Goal: Book appointment/travel/reservation

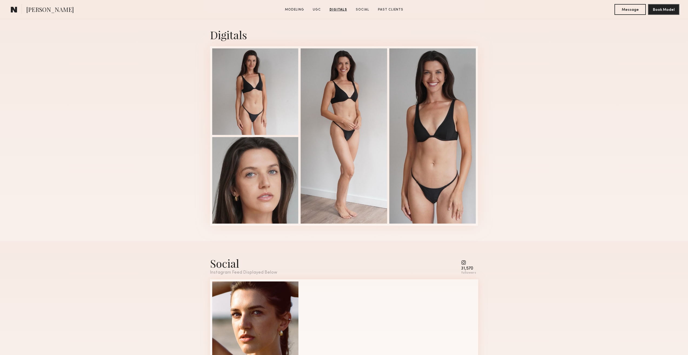
scroll to position [595, 0]
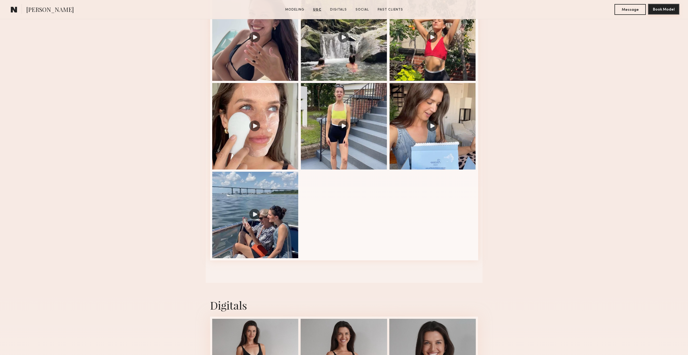
click at [663, 13] on button "Book Model" at bounding box center [663, 9] width 31 height 11
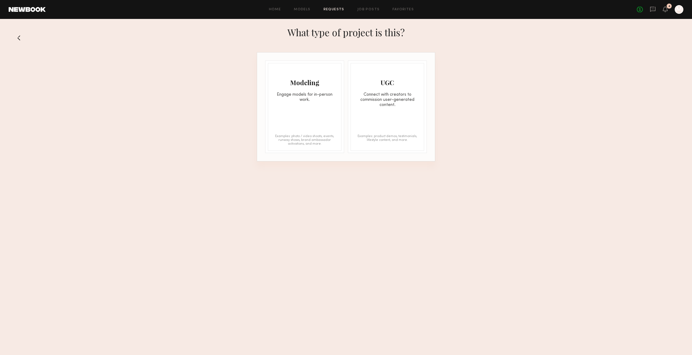
click at [290, 101] on div "Engage models for in-person work." at bounding box center [304, 97] width 73 height 10
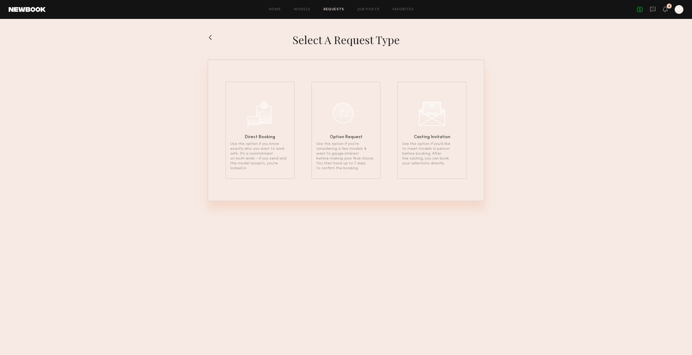
click at [206, 41] on section "Select a Request Type Direct Booking Use this option if you know exactly who yo…" at bounding box center [346, 117] width 692 height 168
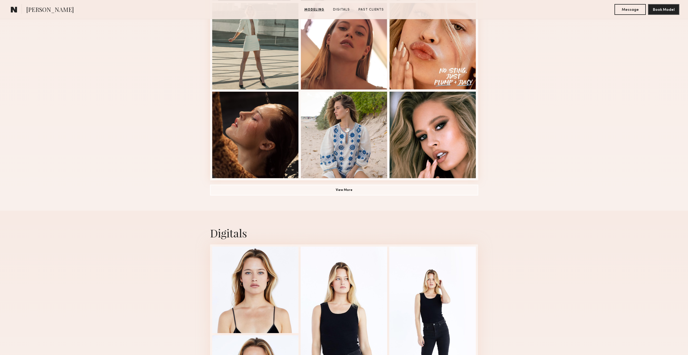
scroll to position [487, 0]
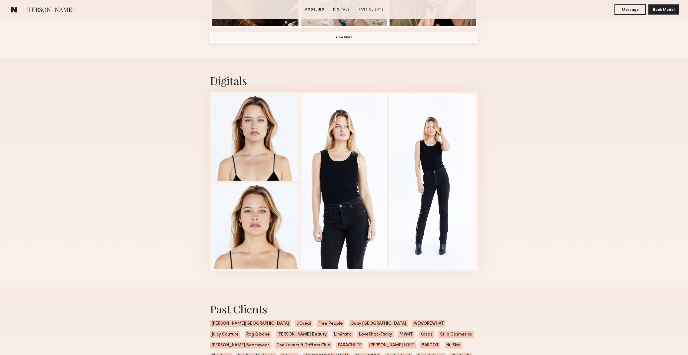
click at [344, 39] on button "View More" at bounding box center [344, 37] width 268 height 11
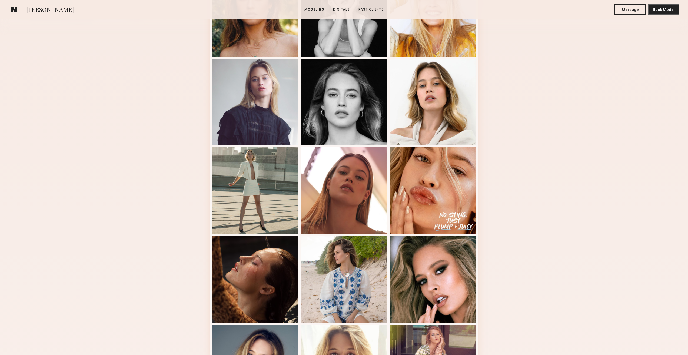
scroll to position [135, 0]
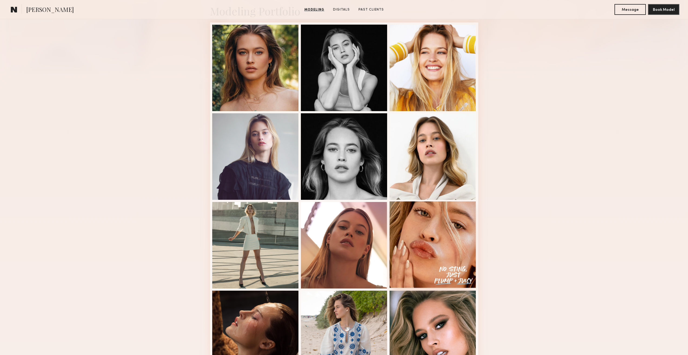
click at [433, 246] on div at bounding box center [433, 244] width 87 height 87
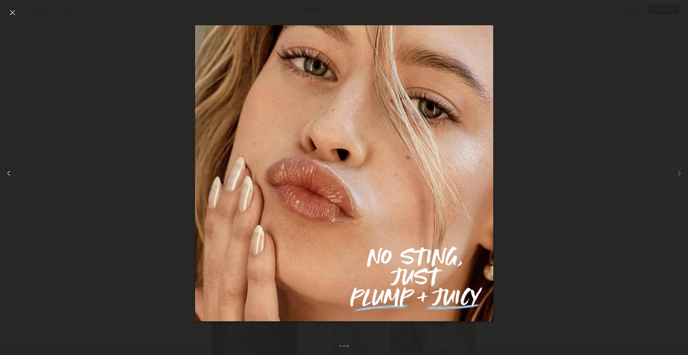
click at [9, 176] on common-icon at bounding box center [8, 173] width 9 height 9
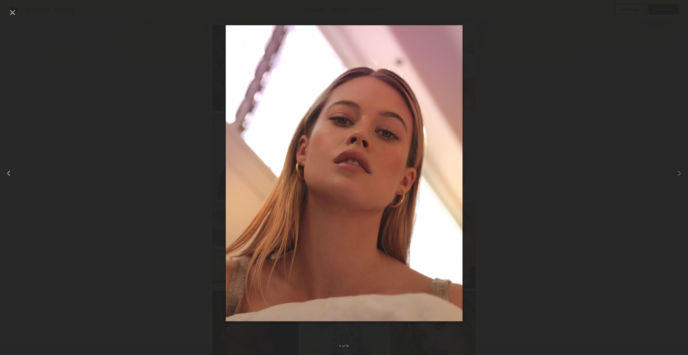
click at [7, 177] on common-icon at bounding box center [8, 173] width 9 height 9
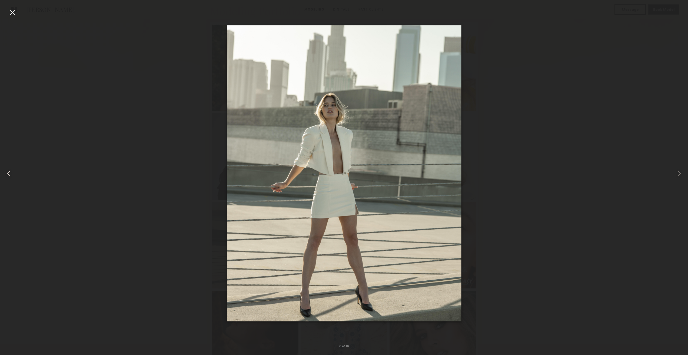
click at [7, 177] on common-icon at bounding box center [8, 173] width 9 height 9
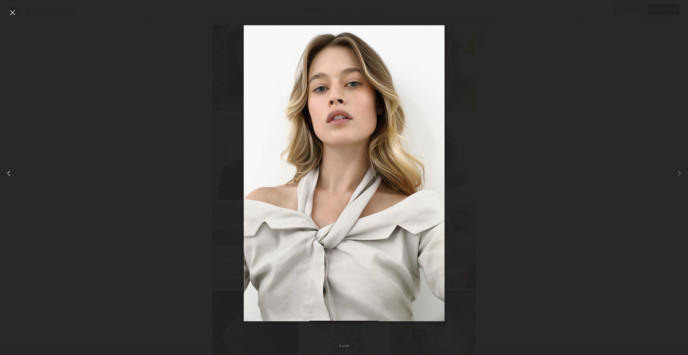
click at [5, 178] on div at bounding box center [14, 173] width 28 height 329
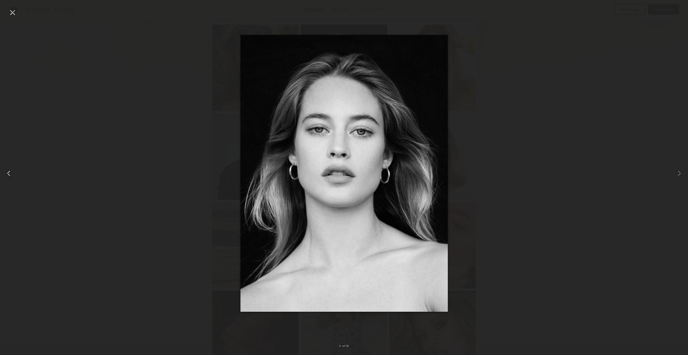
click at [12, 175] on common-icon at bounding box center [8, 173] width 9 height 9
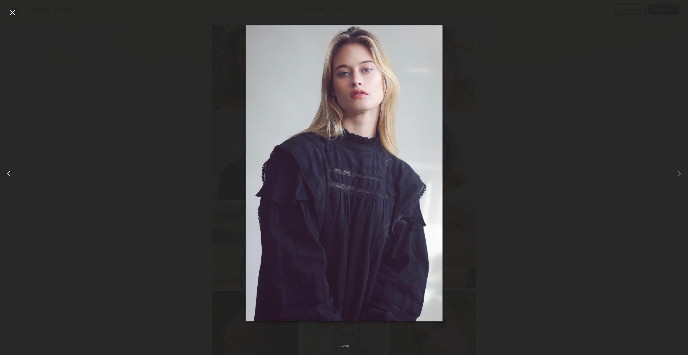
click at [10, 176] on common-icon at bounding box center [8, 173] width 9 height 9
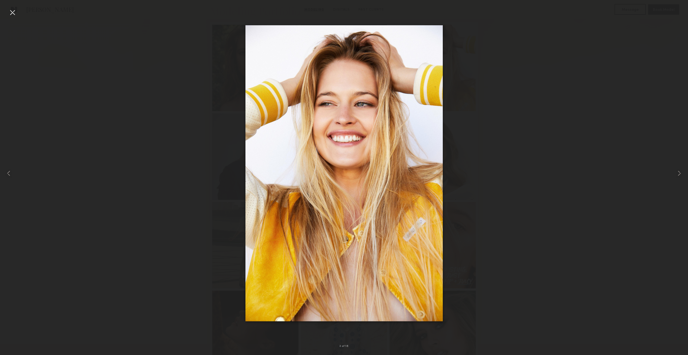
click at [111, 165] on div at bounding box center [344, 173] width 688 height 329
click at [602, 167] on div at bounding box center [344, 173] width 688 height 329
click at [637, 102] on div at bounding box center [344, 173] width 688 height 329
click at [11, 13] on div at bounding box center [12, 12] width 9 height 9
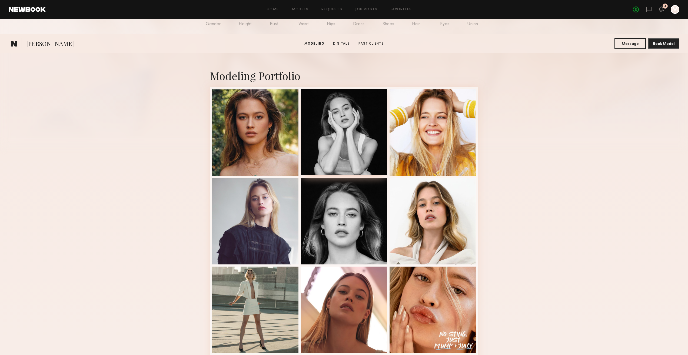
scroll to position [0, 0]
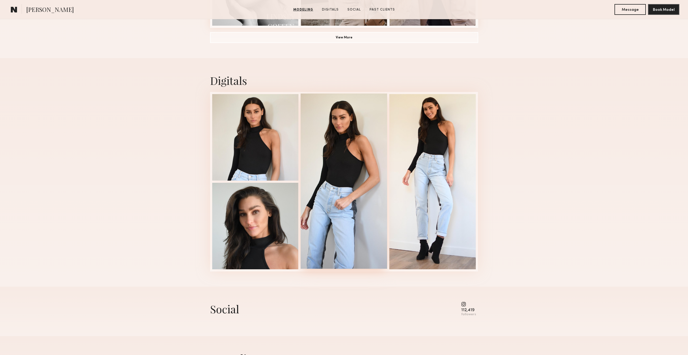
scroll to position [270, 0]
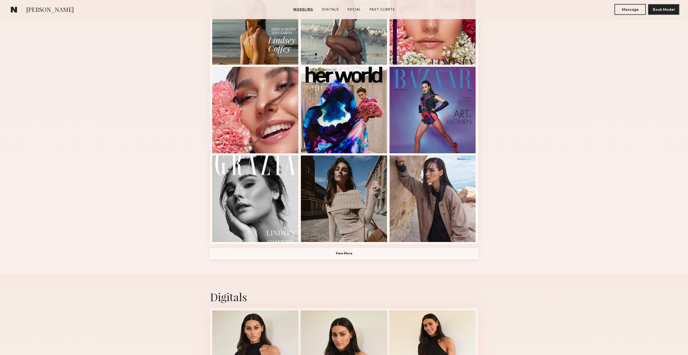
click at [343, 254] on button "View More" at bounding box center [344, 253] width 268 height 11
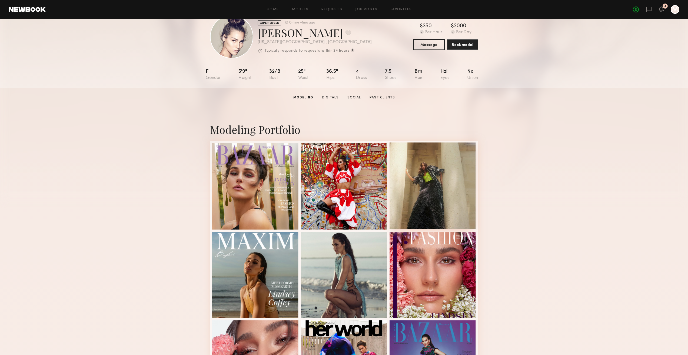
scroll to position [0, 0]
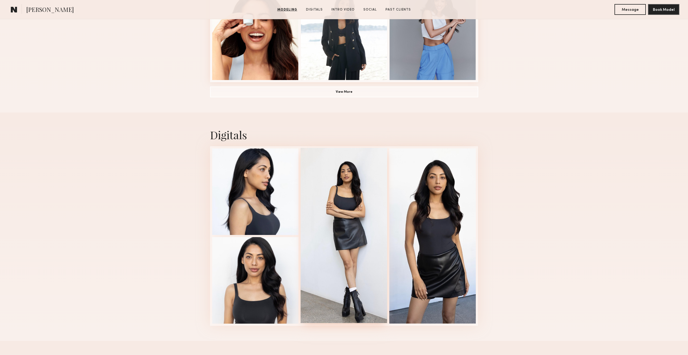
scroll to position [433, 0]
click at [349, 94] on button "View More" at bounding box center [344, 91] width 268 height 11
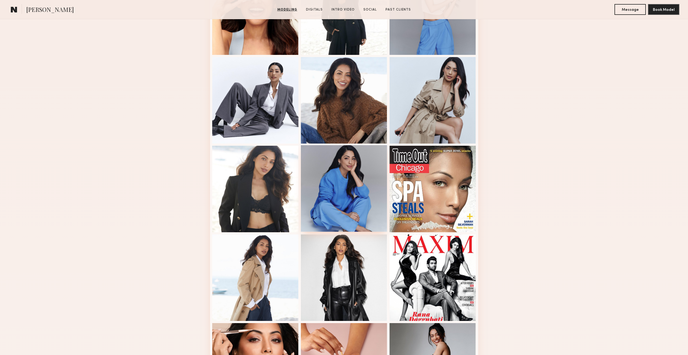
scroll to position [514, 0]
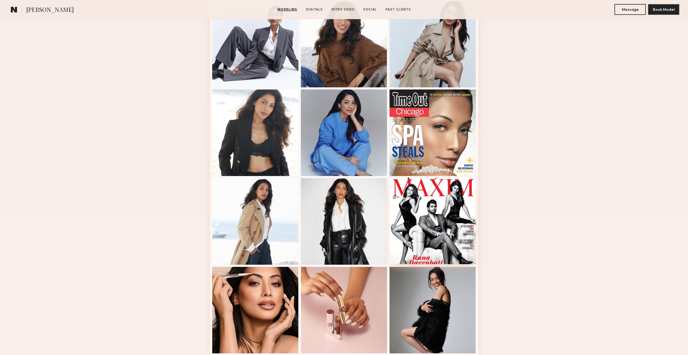
click at [426, 218] on div at bounding box center [433, 221] width 87 height 87
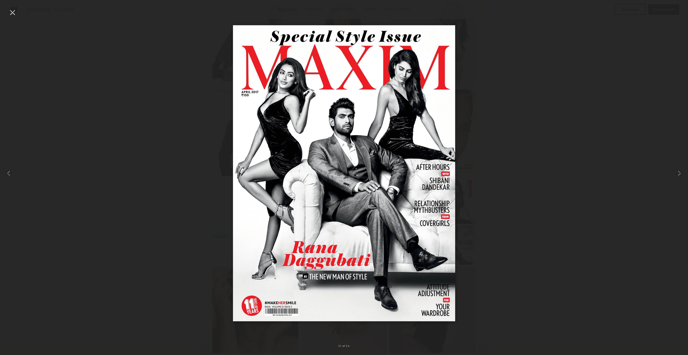
click at [132, 173] on div at bounding box center [344, 173] width 688 height 329
click at [653, 34] on div at bounding box center [344, 173] width 688 height 329
click at [14, 12] on div at bounding box center [12, 12] width 9 height 9
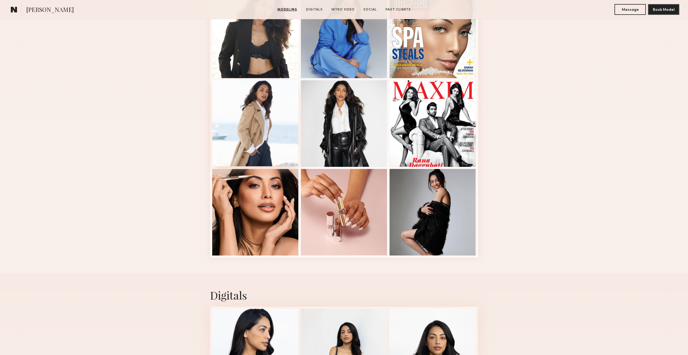
scroll to position [649, 0]
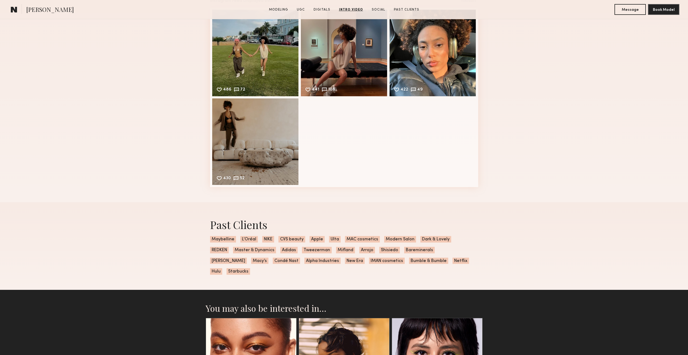
scroll to position [1703, 0]
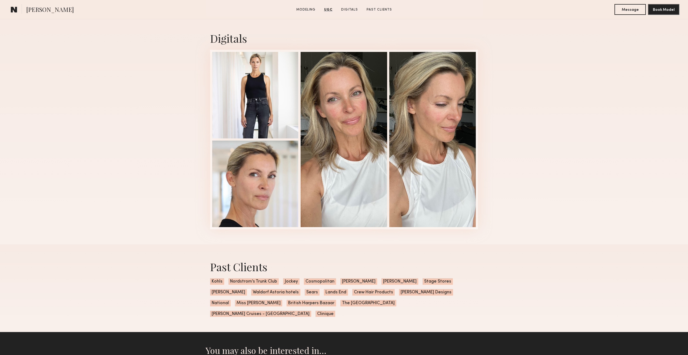
scroll to position [811, 0]
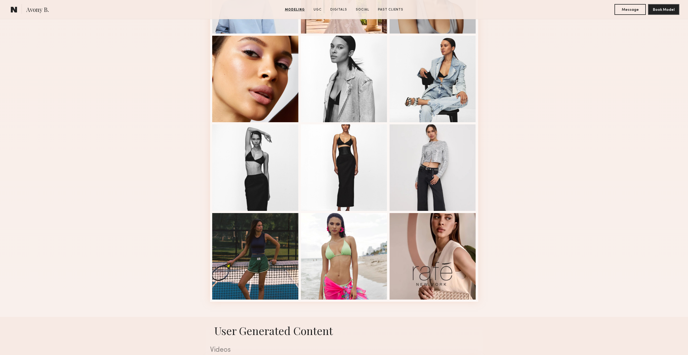
scroll to position [351, 0]
